Goal: Information Seeking & Learning: Find specific page/section

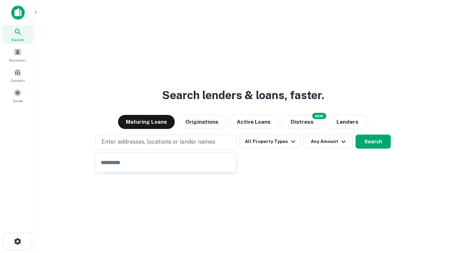
type input "**********"
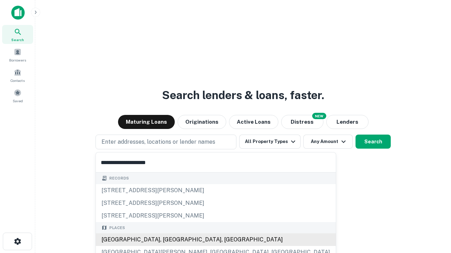
click at [168, 240] on div "[GEOGRAPHIC_DATA], [GEOGRAPHIC_DATA], [GEOGRAPHIC_DATA]" at bounding box center [216, 240] width 240 height 13
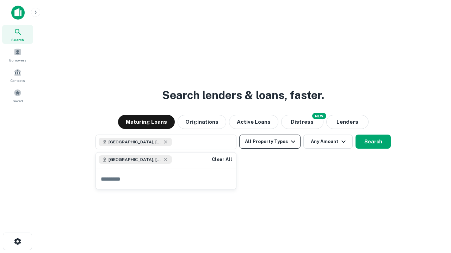
click at [270, 142] on button "All Property Types" at bounding box center [269, 142] width 61 height 14
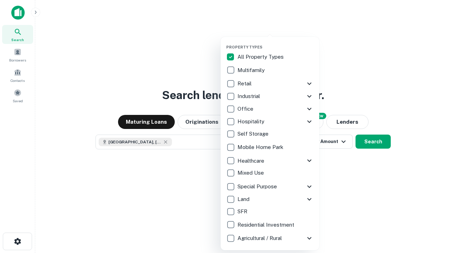
click at [275, 43] on button "button" at bounding box center [275, 43] width 99 height 0
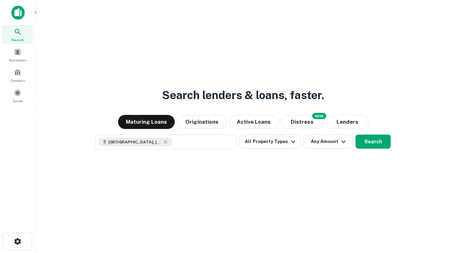
scroll to position [11, 0]
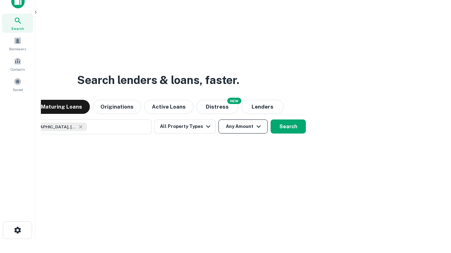
click at [218, 120] on button "Any Amount" at bounding box center [242, 127] width 49 height 14
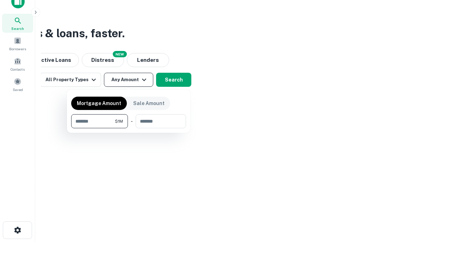
type input "*******"
click at [128, 128] on button "button" at bounding box center [128, 128] width 115 height 0
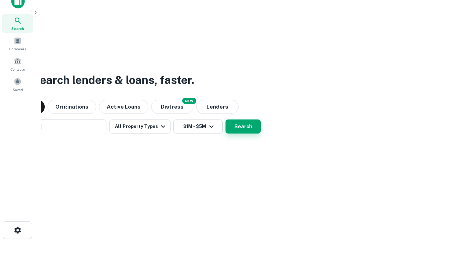
click at [225, 120] on button "Search" at bounding box center [242, 127] width 35 height 14
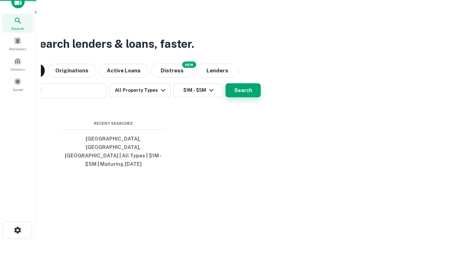
scroll to position [23, 199]
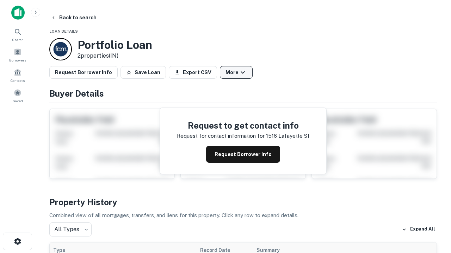
click at [236, 73] on button "More" at bounding box center [236, 72] width 33 height 13
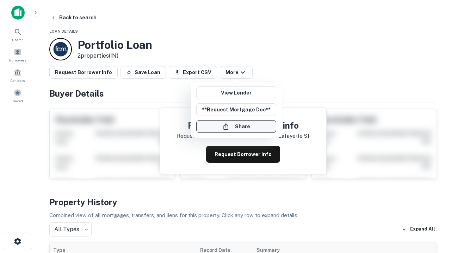
click at [236, 127] on button "Share" at bounding box center [236, 126] width 80 height 13
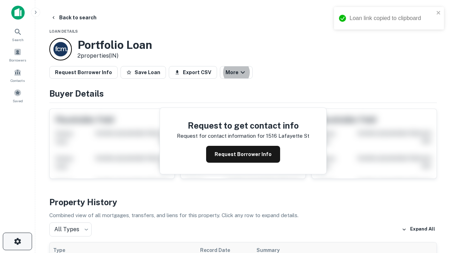
click at [17, 242] on icon "button" at bounding box center [17, 242] width 8 height 8
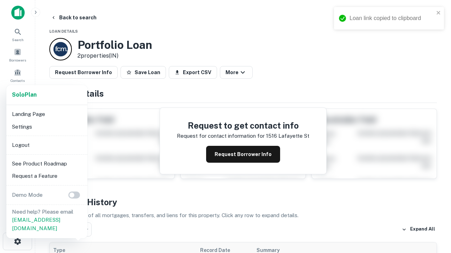
click at [46, 145] on li "Logout" at bounding box center [46, 145] width 75 height 13
